Goal: Task Accomplishment & Management: Manage account settings

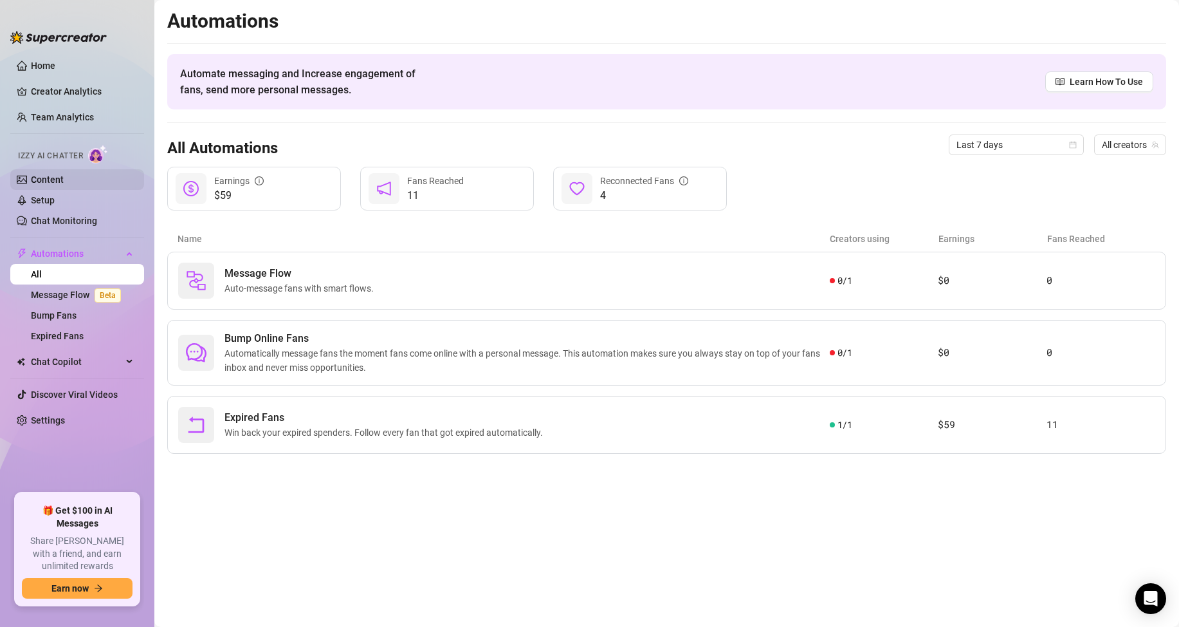
click at [46, 174] on link "Content" at bounding box center [47, 179] width 33 height 10
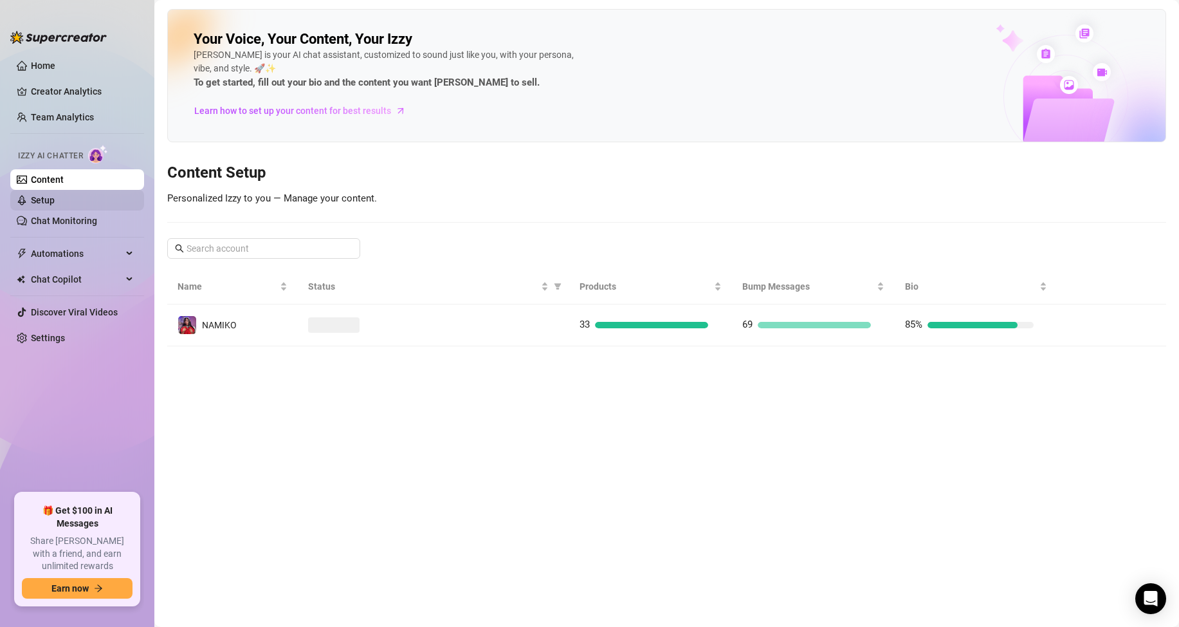
click at [55, 201] on link "Setup" at bounding box center [43, 200] width 24 height 10
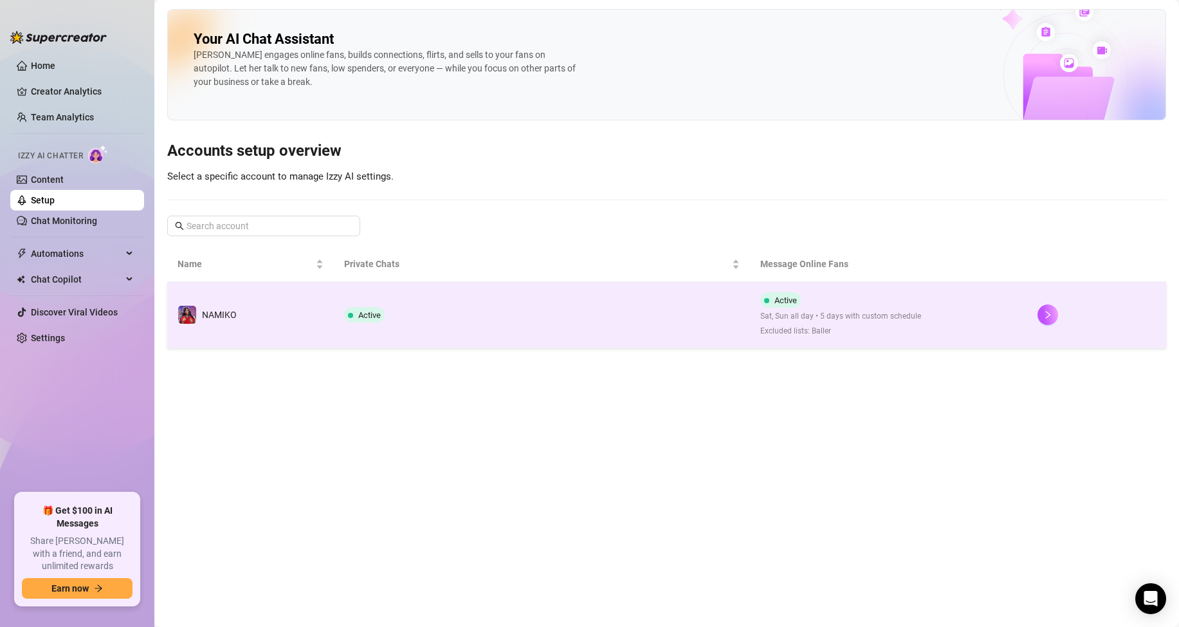
click at [645, 315] on td "Active" at bounding box center [542, 315] width 416 height 66
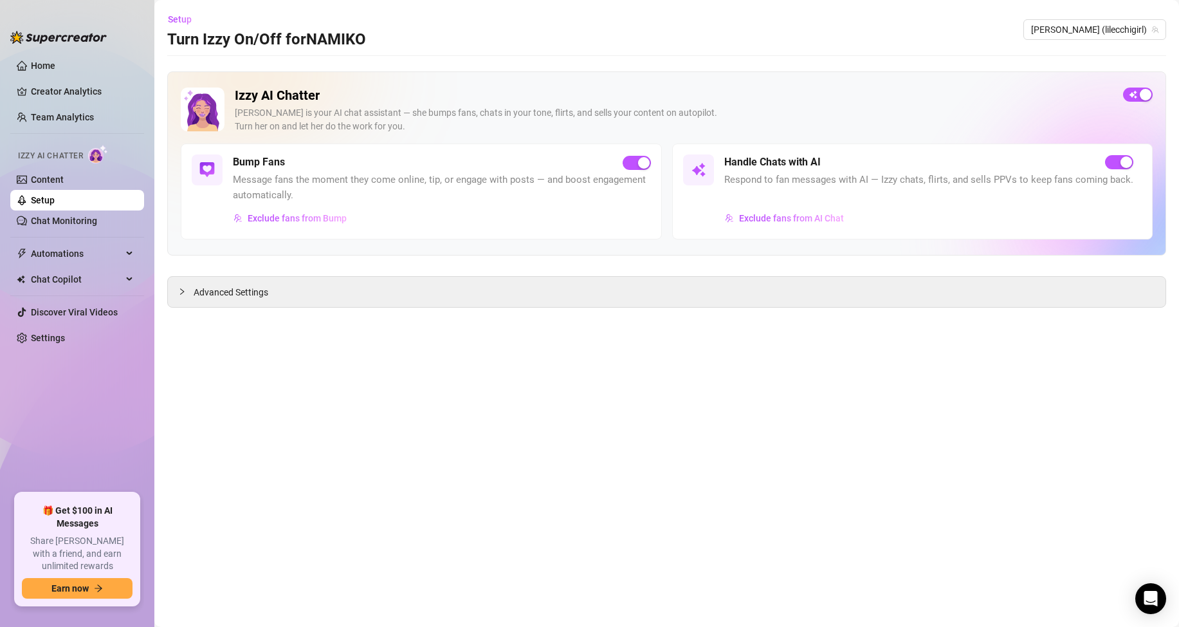
click at [375, 272] on div "Izzy AI Chatter [PERSON_NAME] is your AI chat assistant — she bumps fans, chats…" at bounding box center [666, 189] width 999 height 236
click at [380, 291] on div "Advanced Settings" at bounding box center [667, 292] width 998 height 30
click at [279, 290] on div "Advanced Settings" at bounding box center [667, 292] width 998 height 30
drag, startPoint x: 185, startPoint y: 304, endPoint x: 198, endPoint y: 304, distance: 12.9
click at [186, 304] on div "Advanced Settings" at bounding box center [667, 292] width 998 height 30
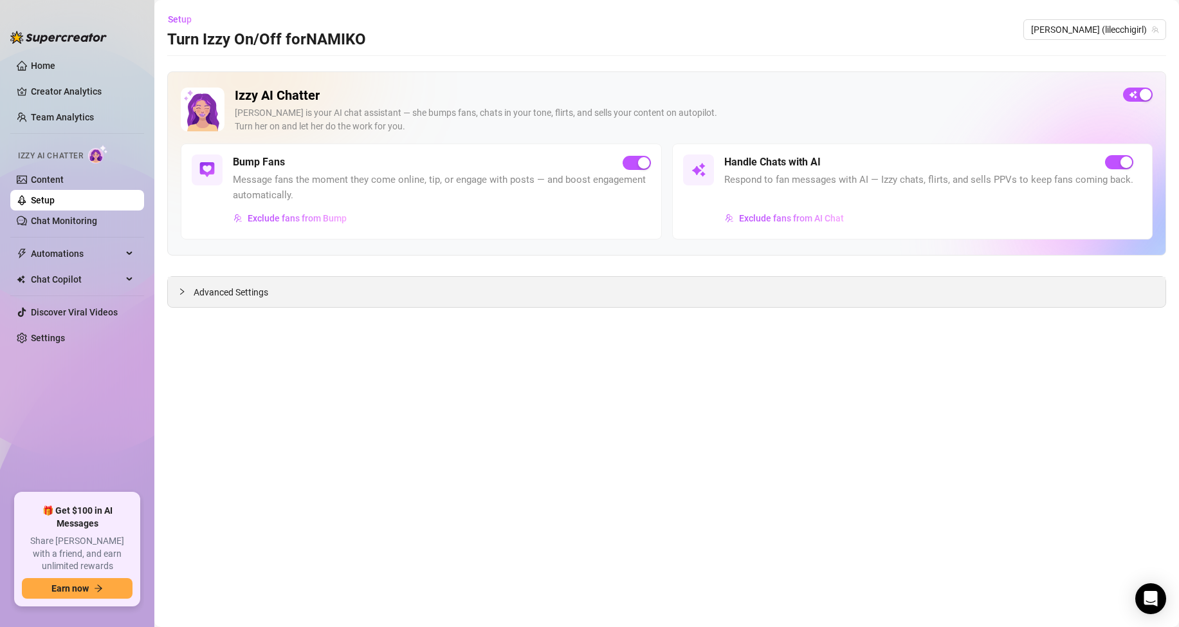
click at [179, 297] on div at bounding box center [185, 291] width 15 height 14
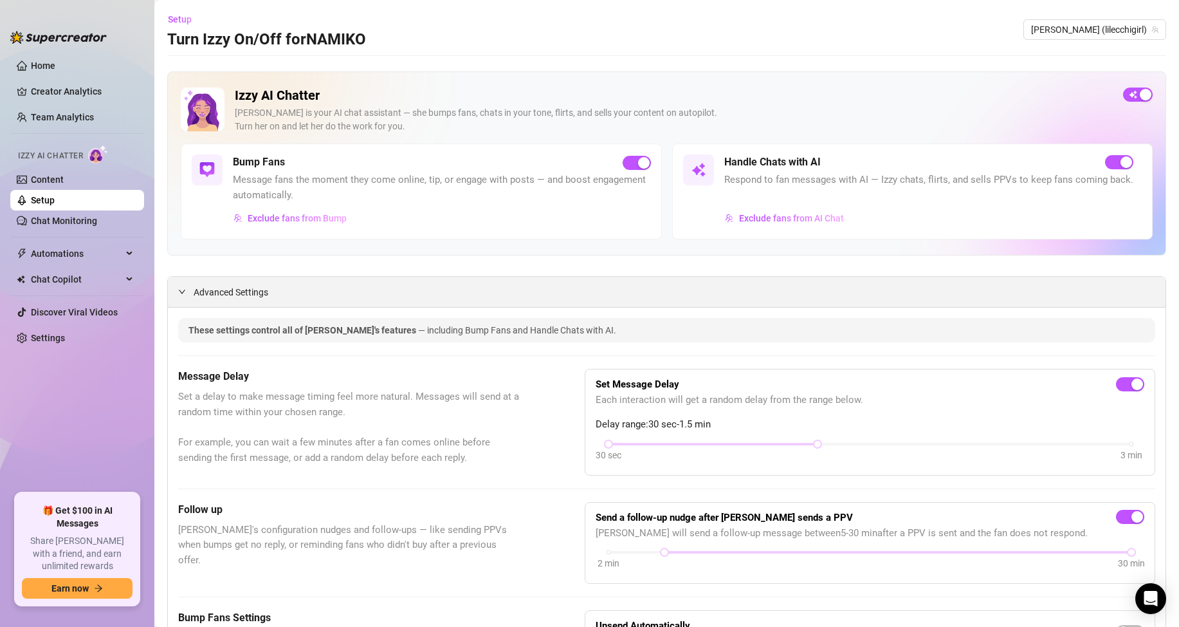
click at [192, 290] on div at bounding box center [185, 291] width 15 height 14
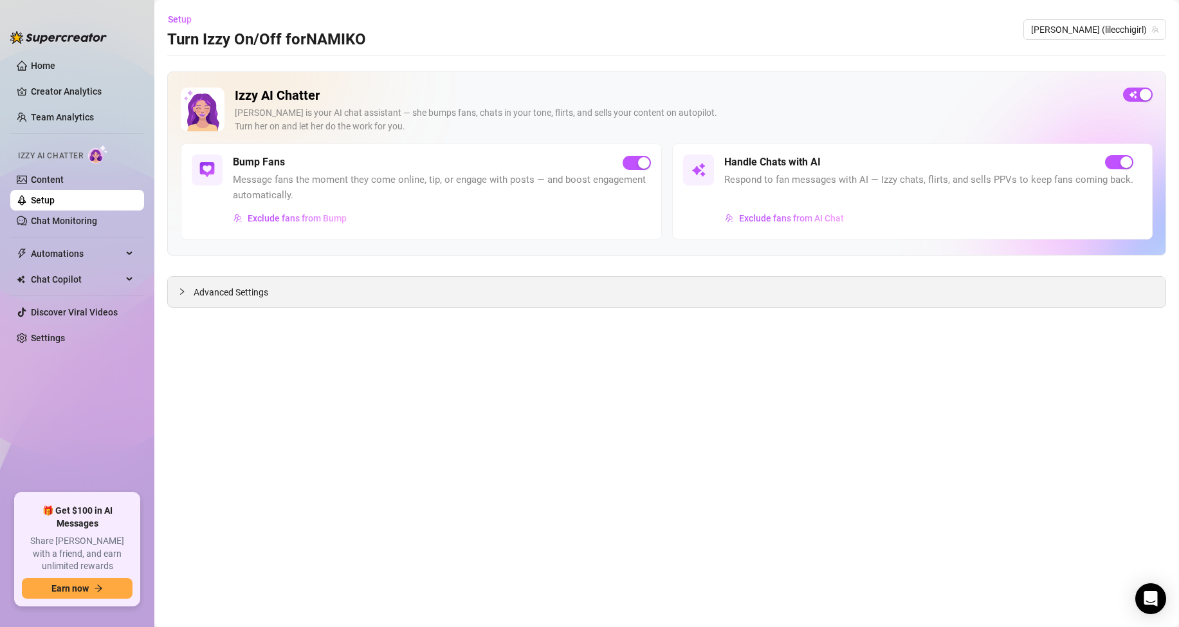
click at [194, 291] on span "Advanced Settings" at bounding box center [231, 292] width 75 height 14
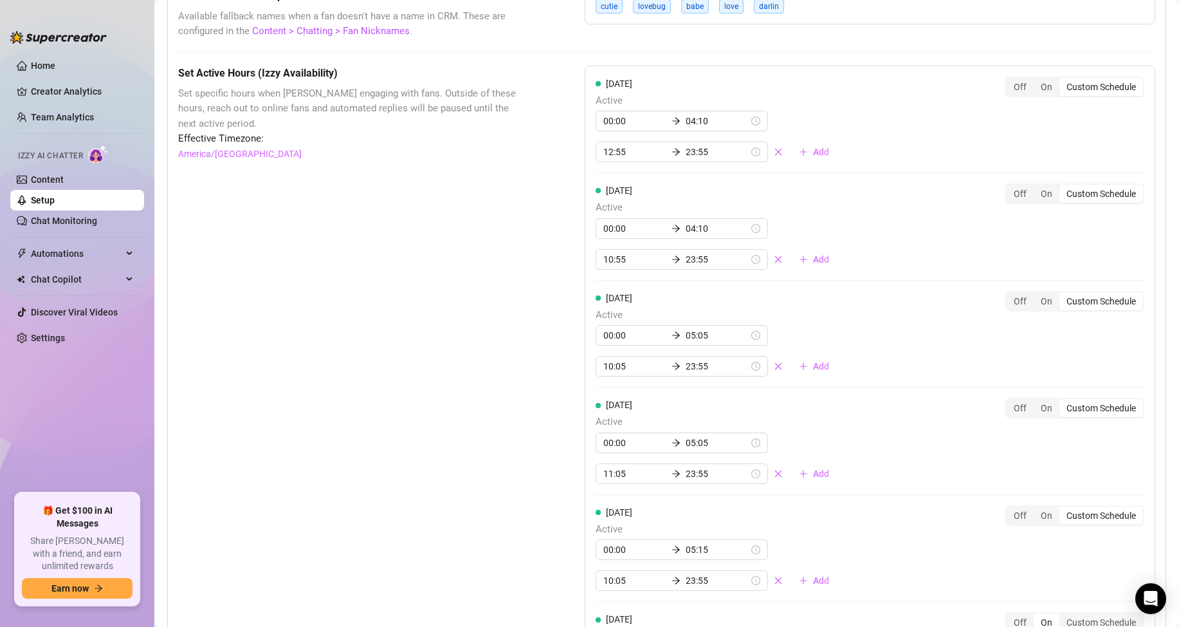
scroll to position [1029, 0]
click at [542, 194] on div "Set Active Hours (Izzy Availability) Set specific hours when Izzy engaging with…" at bounding box center [666, 453] width 977 height 774
click at [540, 181] on div "Set Active Hours (Izzy Availability) Set specific hours when Izzy engaging with…" at bounding box center [666, 453] width 977 height 774
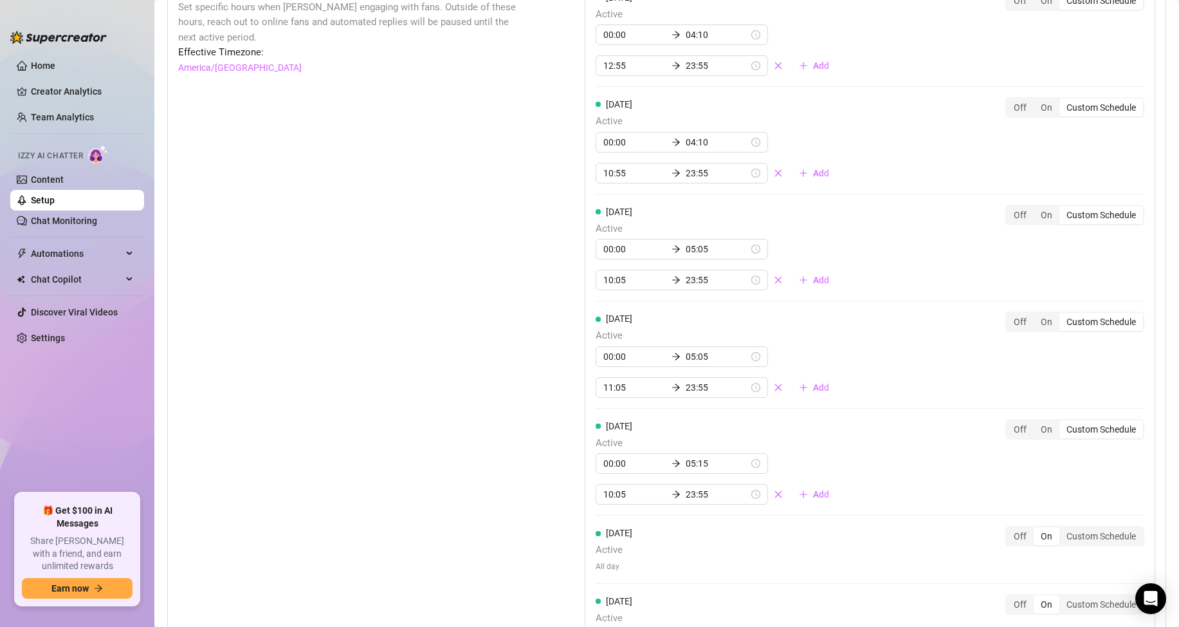
scroll to position [1094, 0]
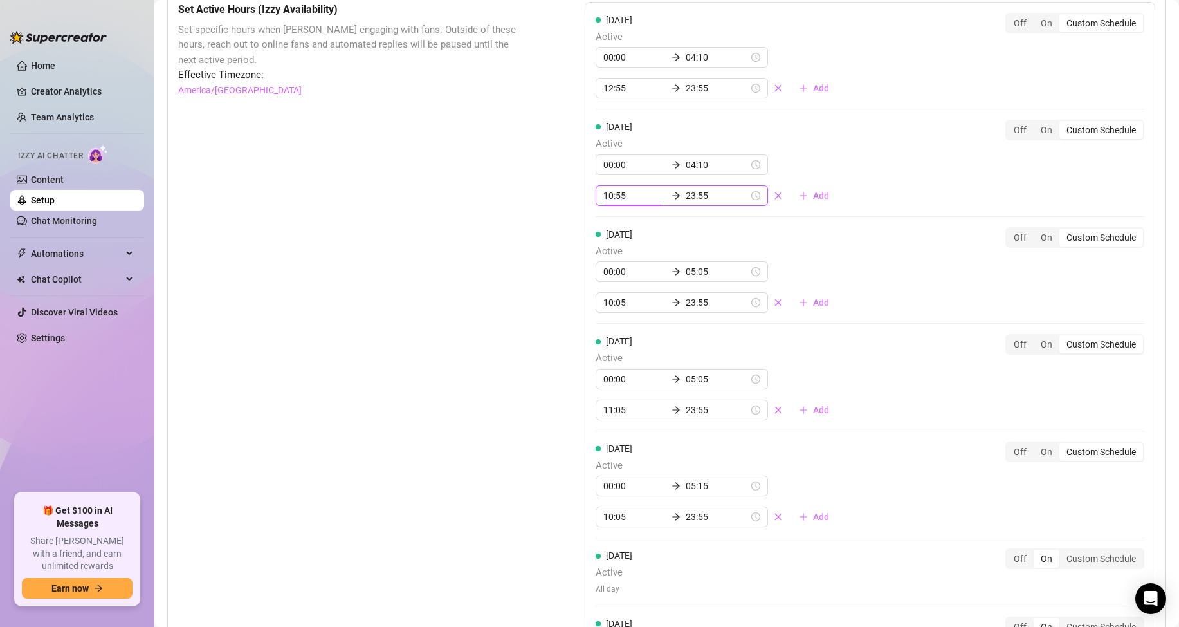
click at [628, 194] on input "10:55" at bounding box center [635, 196] width 63 height 14
click at [527, 251] on div "Set Active Hours (Izzy Availability) Set specific hours when Izzy engaging with…" at bounding box center [666, 389] width 977 height 774
click at [628, 194] on input "10:55" at bounding box center [635, 196] width 63 height 14
type input "10:55"
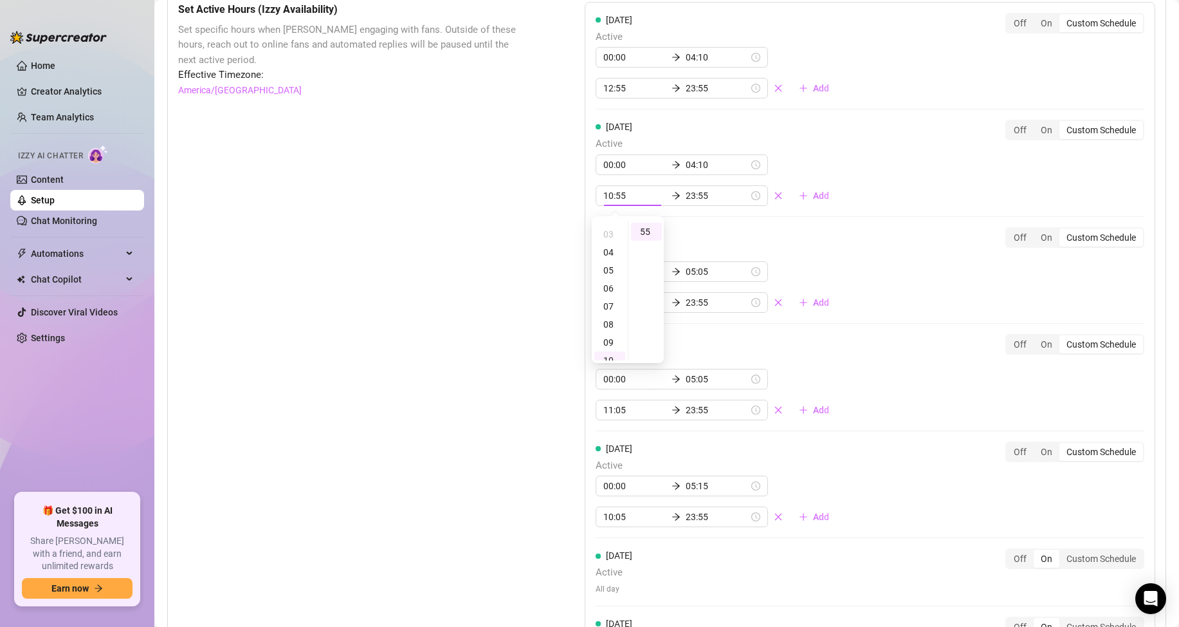
click at [519, 272] on div "Set Active Hours (Izzy Availability) Set specific hours when Izzy engaging with…" at bounding box center [666, 389] width 977 height 774
click at [46, 174] on link "Content" at bounding box center [47, 179] width 33 height 10
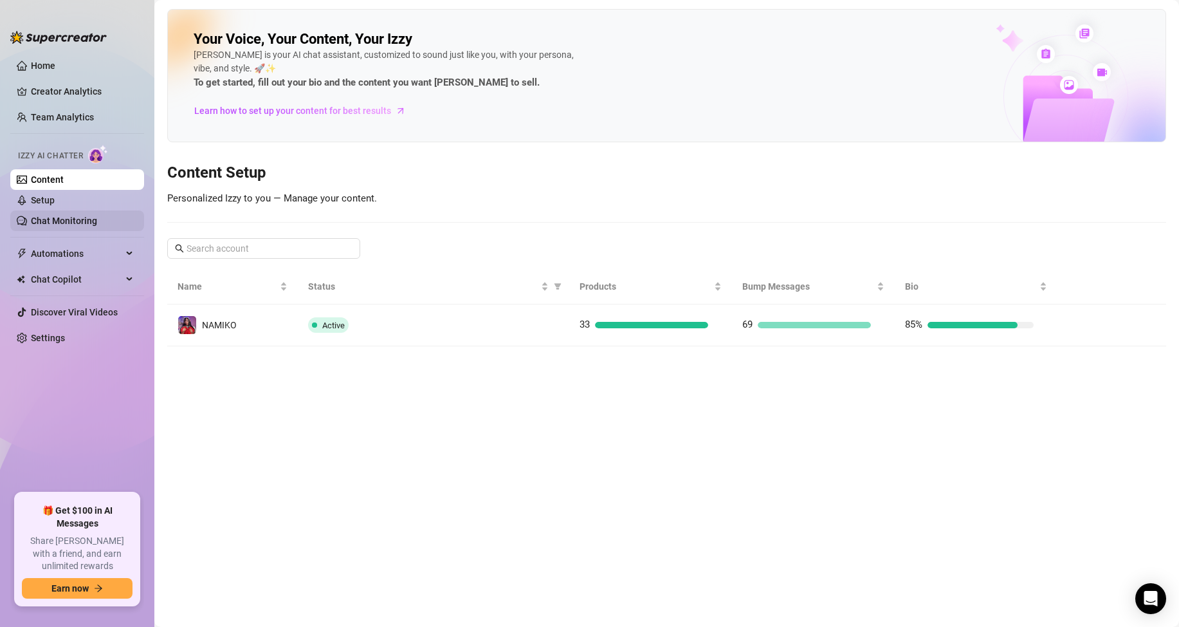
click at [55, 223] on link "Chat Monitoring" at bounding box center [64, 221] width 66 height 10
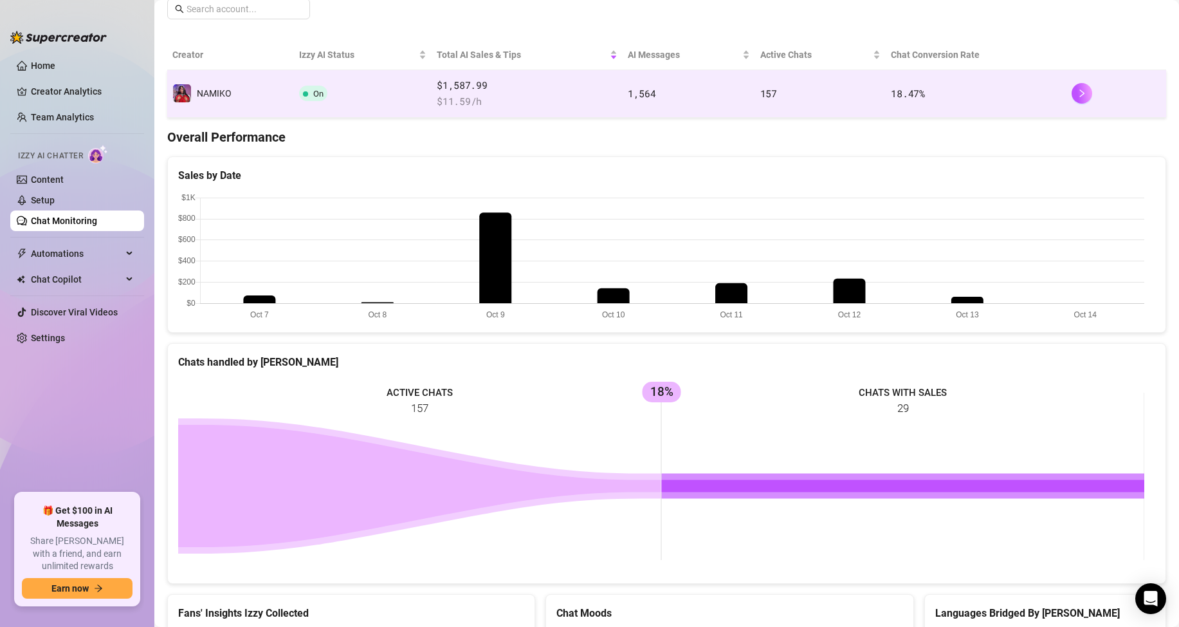
scroll to position [193, 0]
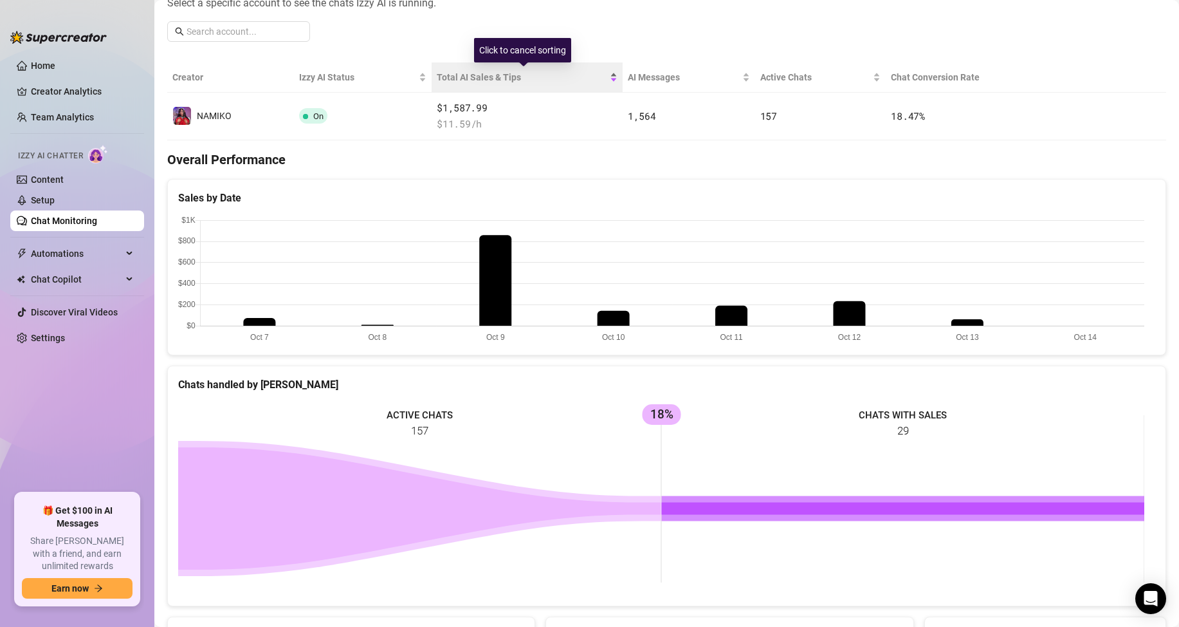
click at [475, 82] on span "Total AI Sales & Tips" at bounding box center [522, 77] width 170 height 14
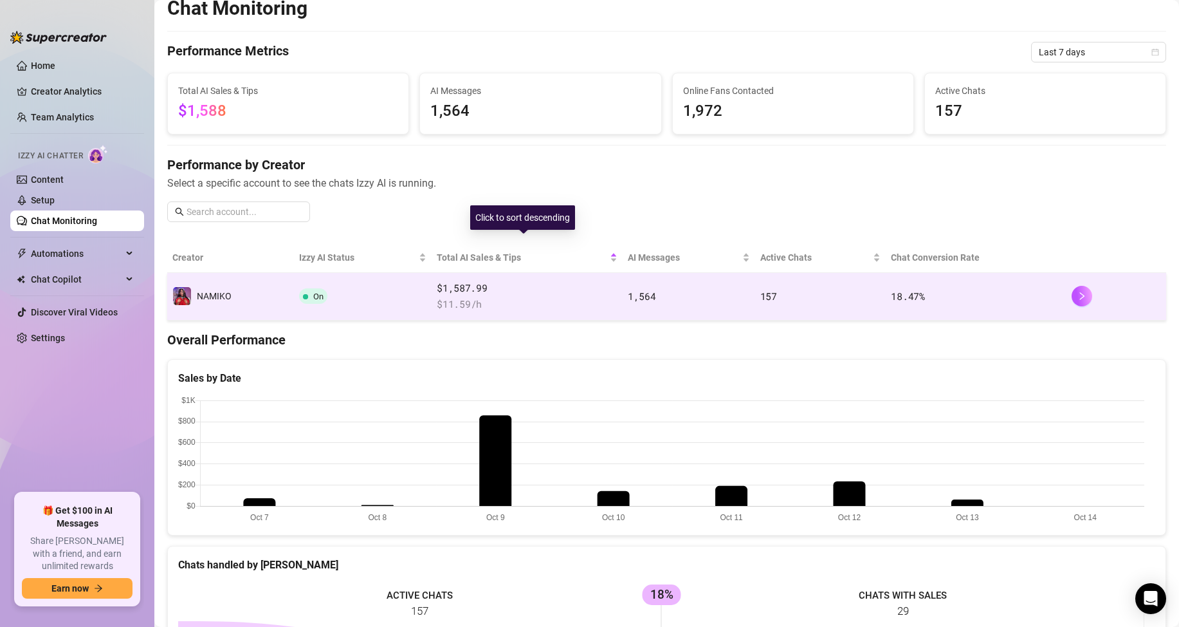
scroll to position [0, 0]
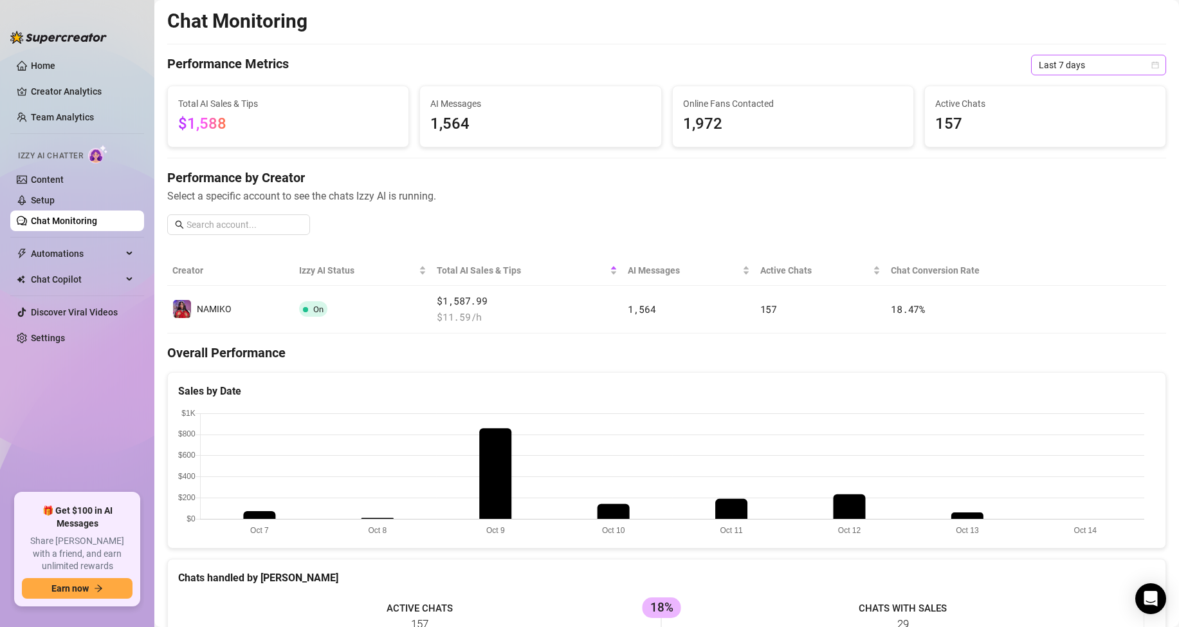
click at [1039, 68] on span "Last 7 days" at bounding box center [1099, 64] width 120 height 19
click at [1036, 87] on div "Last 24 hours" at bounding box center [1088, 91] width 115 height 14
